Goal: Task Accomplishment & Management: Manage account settings

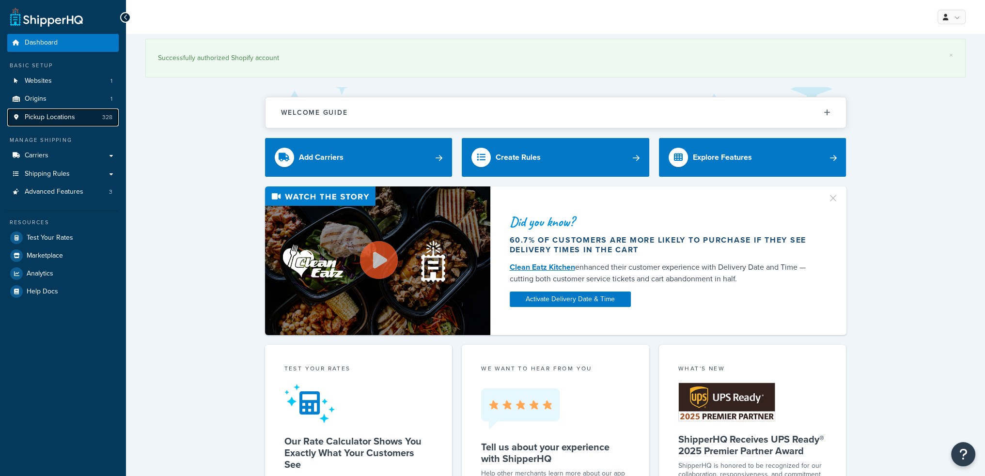
click at [48, 116] on span "Pickup Locations" at bounding box center [50, 117] width 50 height 8
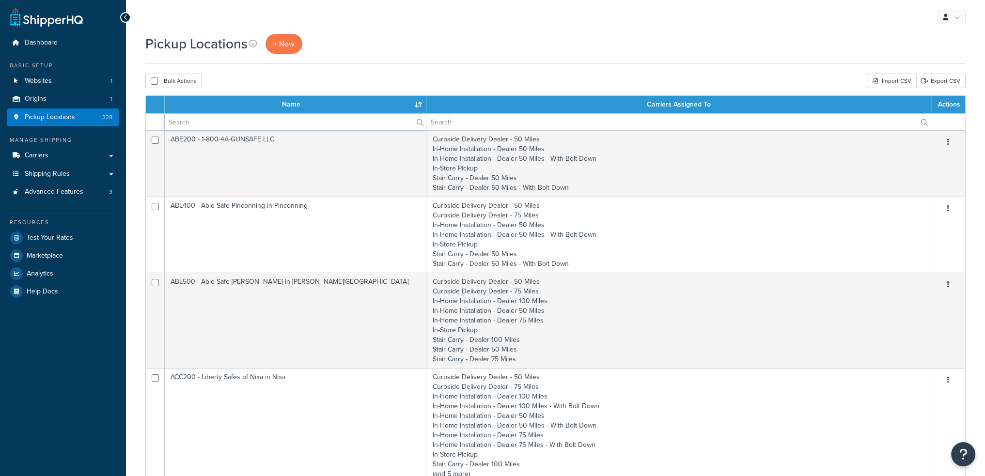
click at [220, 126] on input "text" at bounding box center [295, 122] width 261 height 16
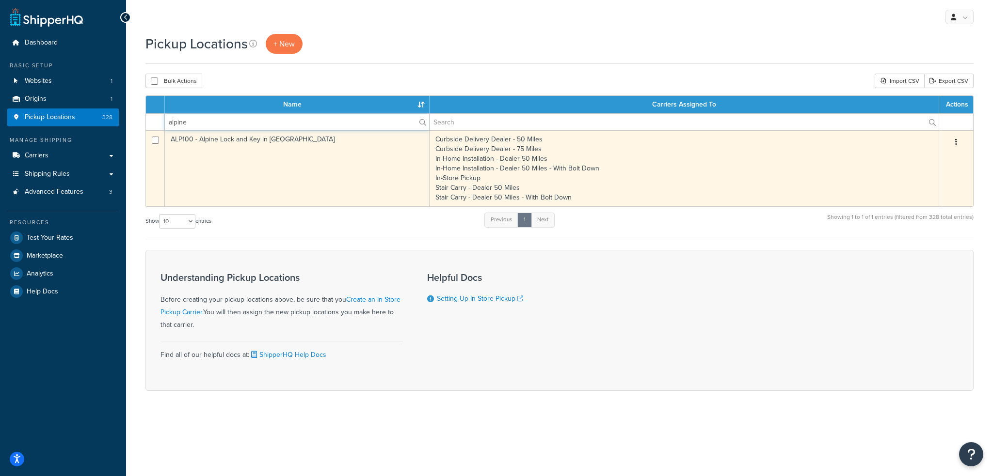
type input "alpine"
click at [226, 162] on td "ALP100 - Alpine Lock and Key in [GEOGRAPHIC_DATA]" at bounding box center [297, 168] width 265 height 76
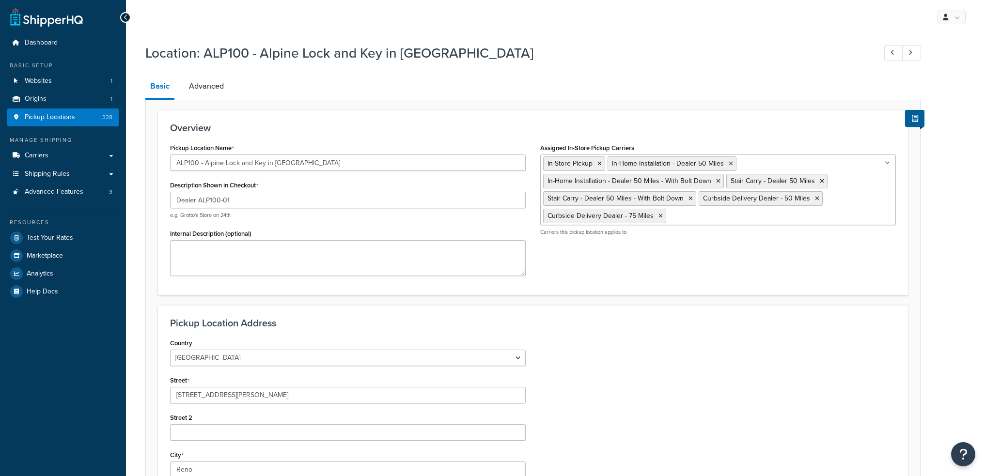
select select "28"
